Goal: Information Seeking & Learning: Learn about a topic

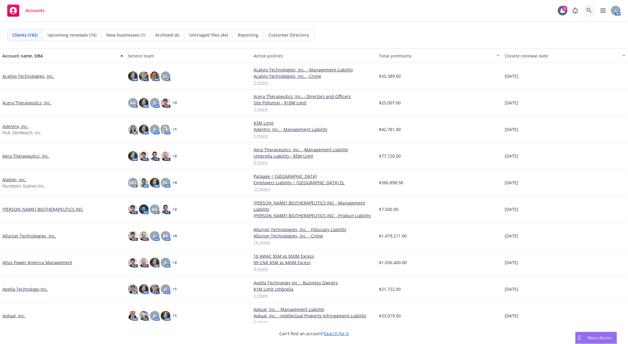
click at [590, 9] on icon at bounding box center [589, 10] width 5 height 5
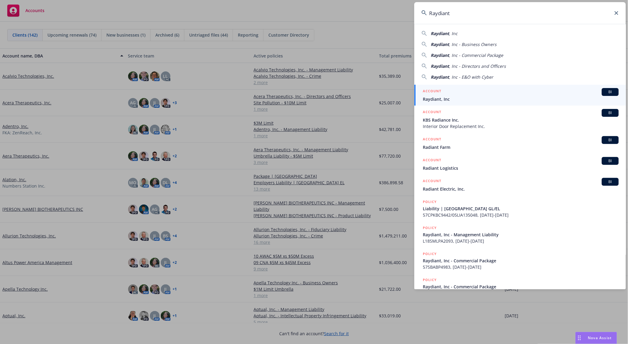
type input "Raydiant"
click at [510, 93] on div "ACCOUNT BI" at bounding box center [521, 92] width 196 height 8
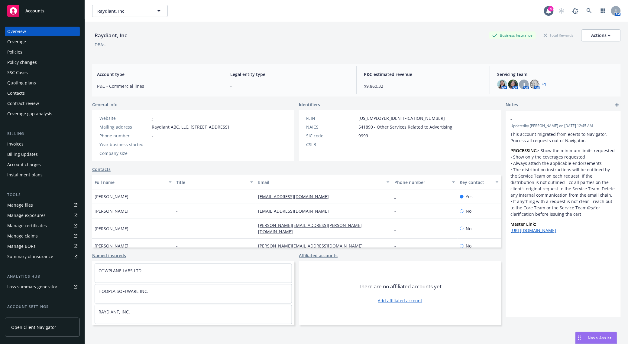
click at [41, 142] on div "Invoices" at bounding box center [42, 144] width 70 height 10
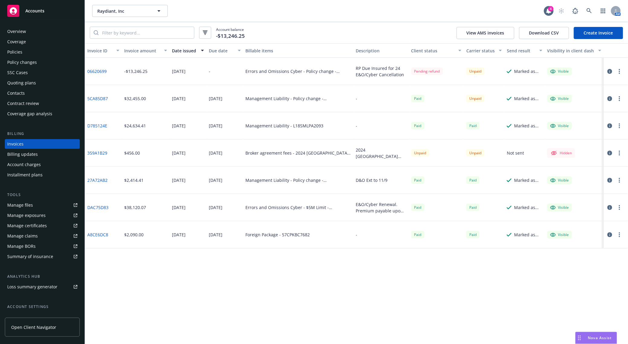
click at [190, 264] on div "Invoice ID Invoice amount Date issued Due date Billable items Description Clien…" at bounding box center [356, 193] width 543 height 300
click at [104, 96] on link "5CA85D87" at bounding box center [97, 98] width 21 height 6
click at [28, 52] on div "Policies" at bounding box center [42, 52] width 70 height 10
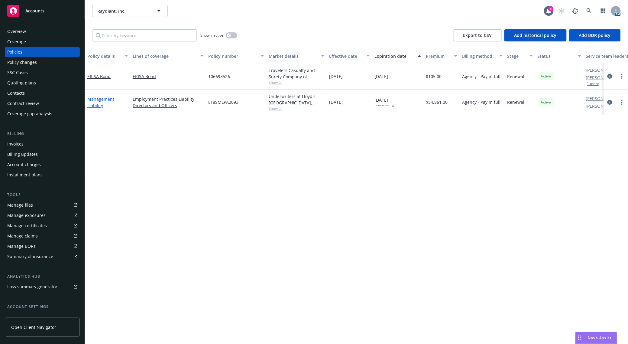
click at [99, 106] on link "Management Liability" at bounding box center [100, 102] width 27 height 12
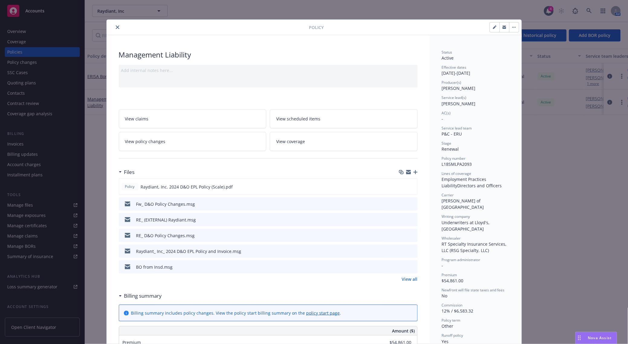
click at [403, 277] on link "View all" at bounding box center [410, 279] width 16 height 6
